Goal: Task Accomplishment & Management: Manage account settings

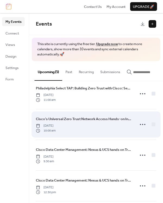
scroll to position [9, 0]
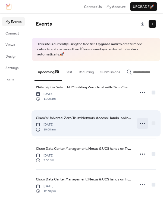
click at [139, 125] on icon at bounding box center [142, 123] width 9 height 9
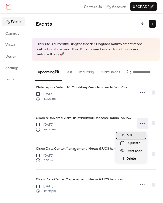
click at [129, 135] on span "Edit" at bounding box center [129, 135] width 6 height 5
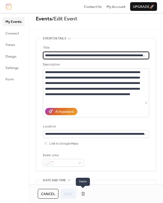
click at [84, 193] on button "button" at bounding box center [83, 193] width 10 height 9
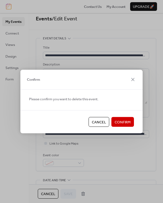
click at [122, 123] on span "Confirm" at bounding box center [123, 121] width 16 height 5
